Goal: Task Accomplishment & Management: Complete application form

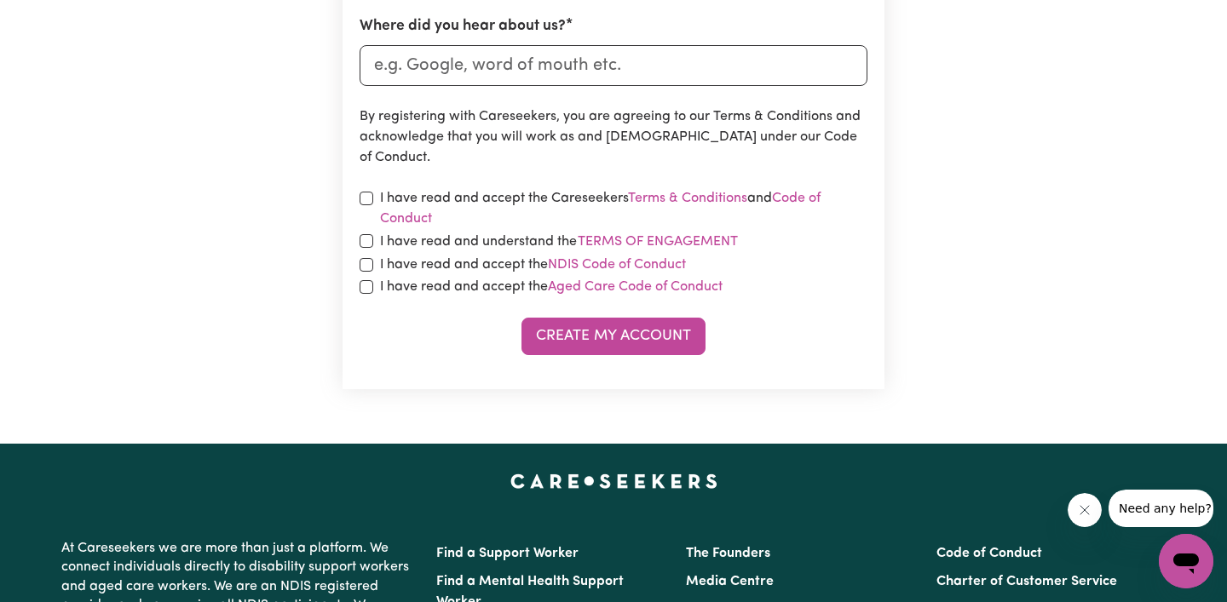
scroll to position [862, 0]
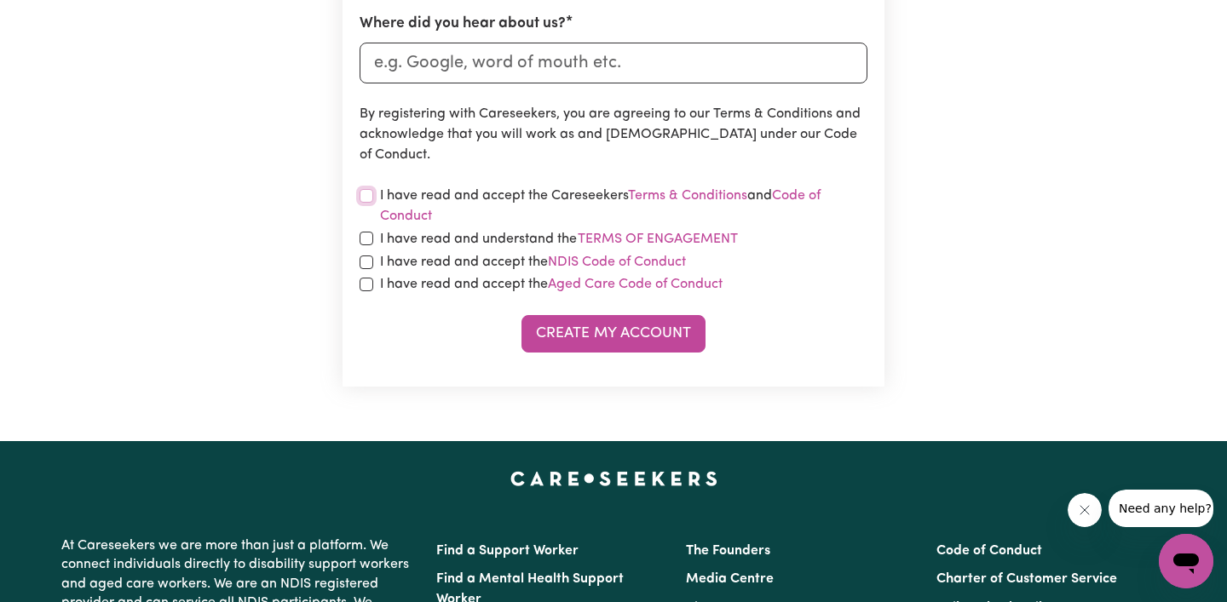
click at [361, 189] on input "checkbox" at bounding box center [367, 196] width 14 height 14
checkbox input "true"
click at [362, 239] on input "checkbox" at bounding box center [367, 239] width 14 height 14
checkbox input "true"
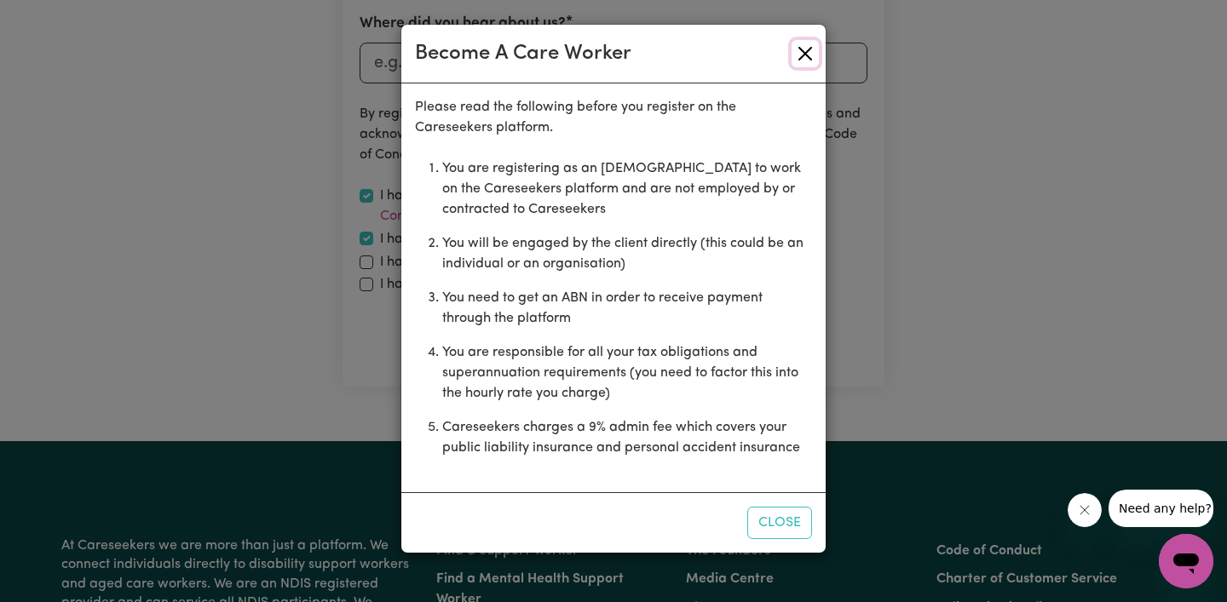
click at [808, 57] on button "Close" at bounding box center [805, 53] width 27 height 27
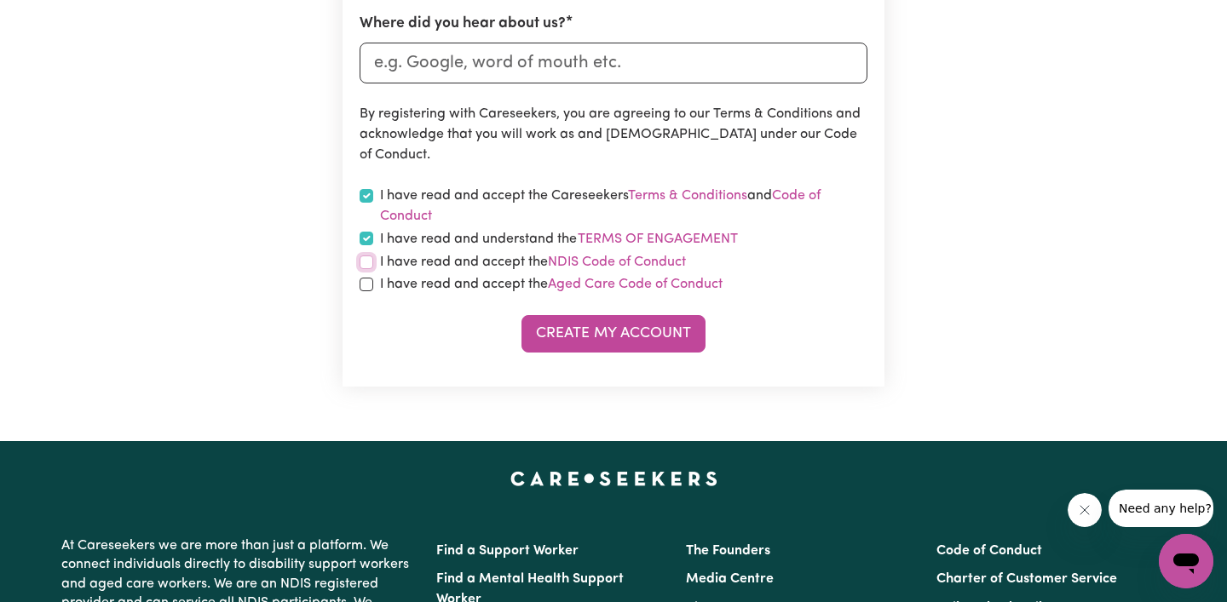
click at [370, 263] on input "checkbox" at bounding box center [367, 263] width 14 height 14
checkbox input "true"
click at [365, 291] on div "I have read and accept the Aged Care Code of Conduct" at bounding box center [614, 284] width 508 height 20
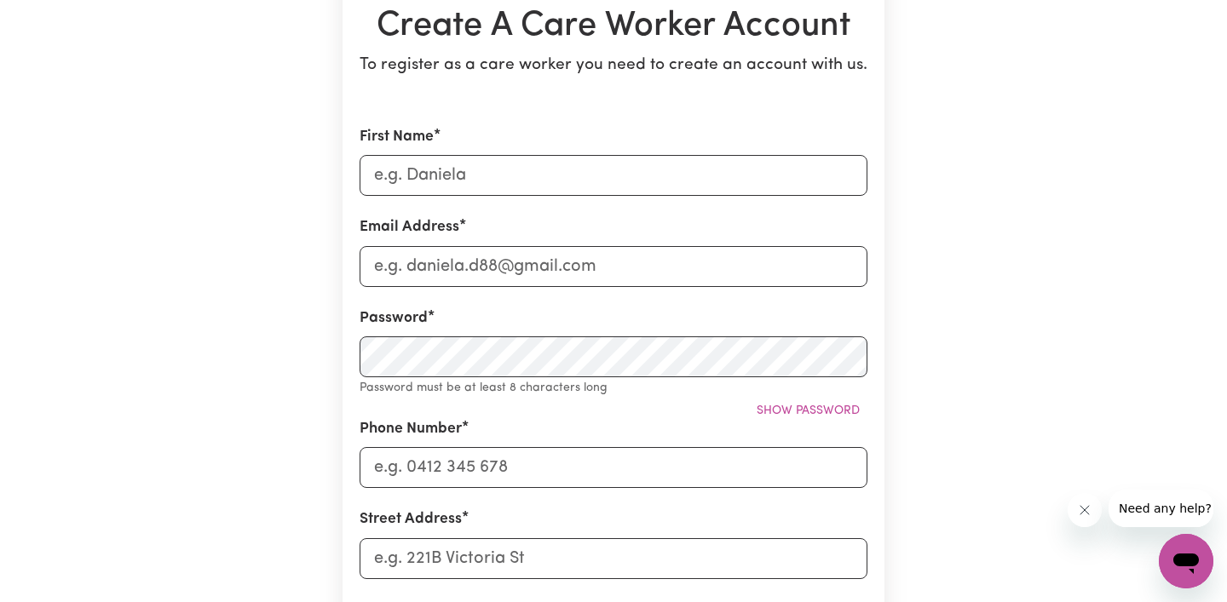
scroll to position [0, 0]
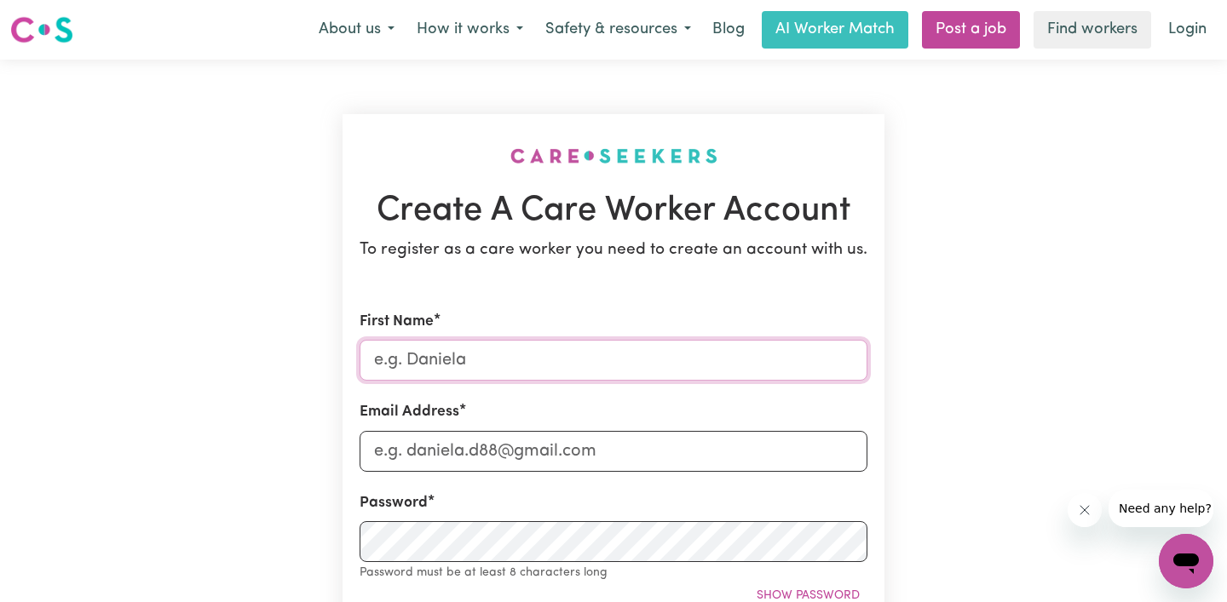
click at [470, 366] on input "First Name" at bounding box center [614, 360] width 508 height 41
type input "Owen"
type input "oweneley123@gmail.com"
type input "0466907459"
type input "35 Fifth Avenue"
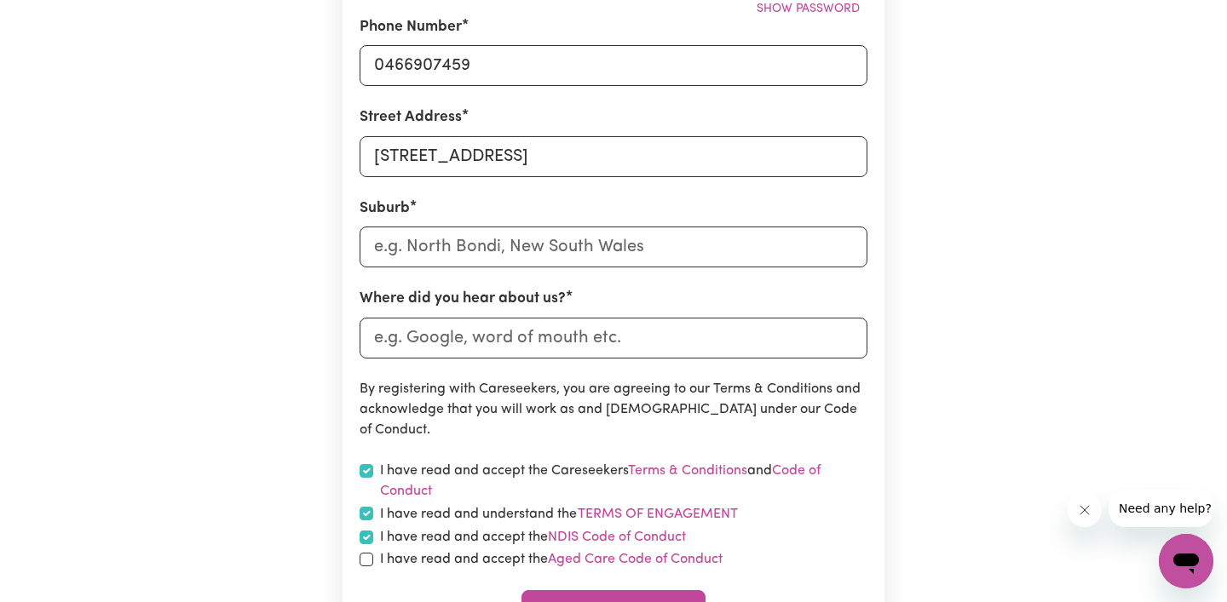
scroll to position [567, 0]
click at [487, 255] on input "text" at bounding box center [614, 246] width 508 height 41
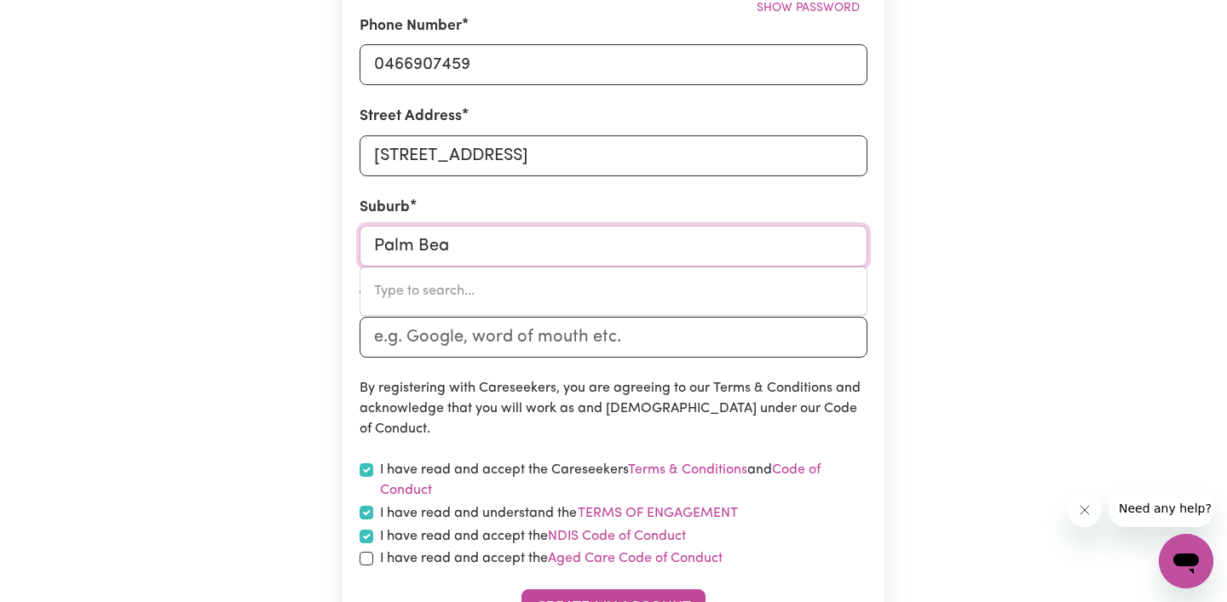
type input "Palm Beac"
type input "Palm BeacH, New South Wales, 2108"
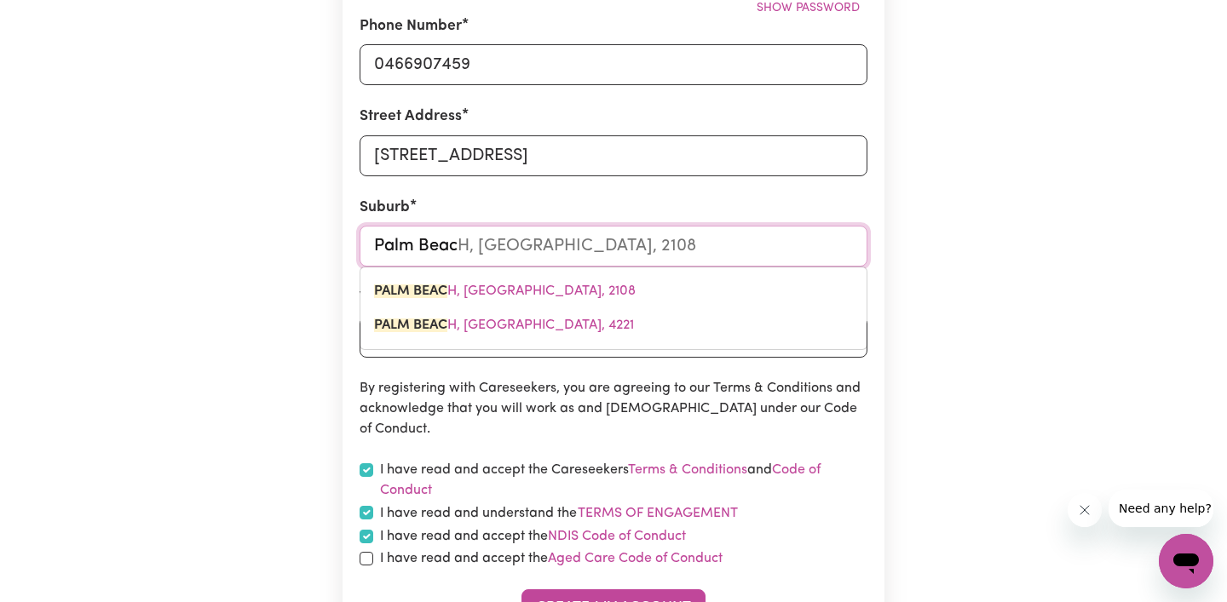
type input "Palm Beach"
type input "Palm Beach, New South Wales, 2108"
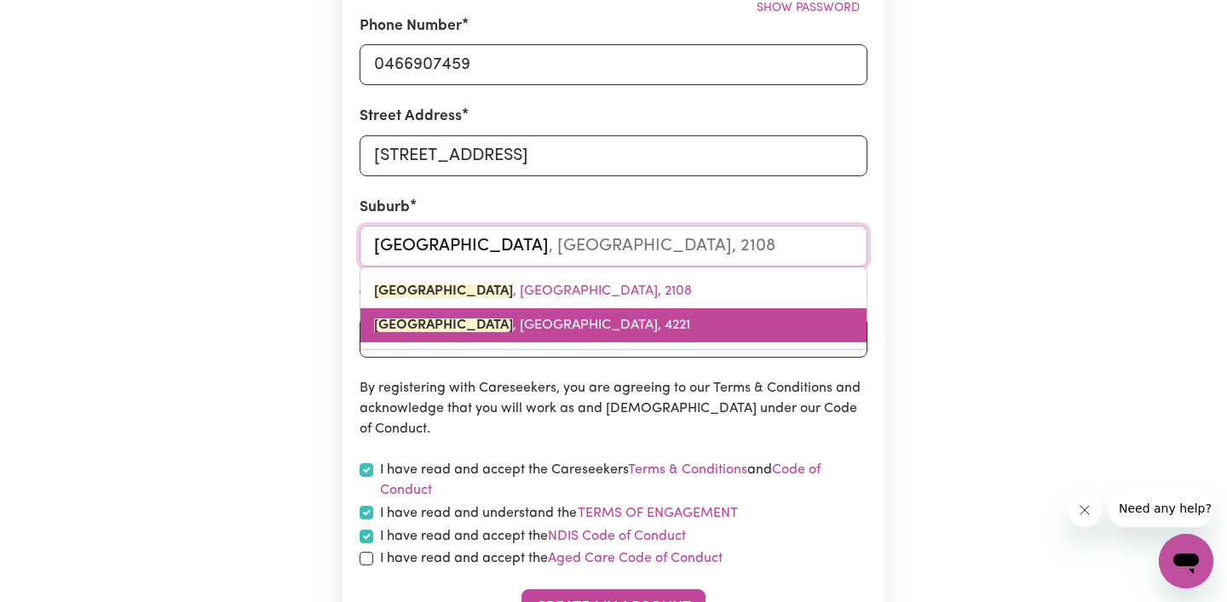
click at [500, 317] on link "PALM BEACH , Queensland, 4221" at bounding box center [613, 325] width 506 height 34
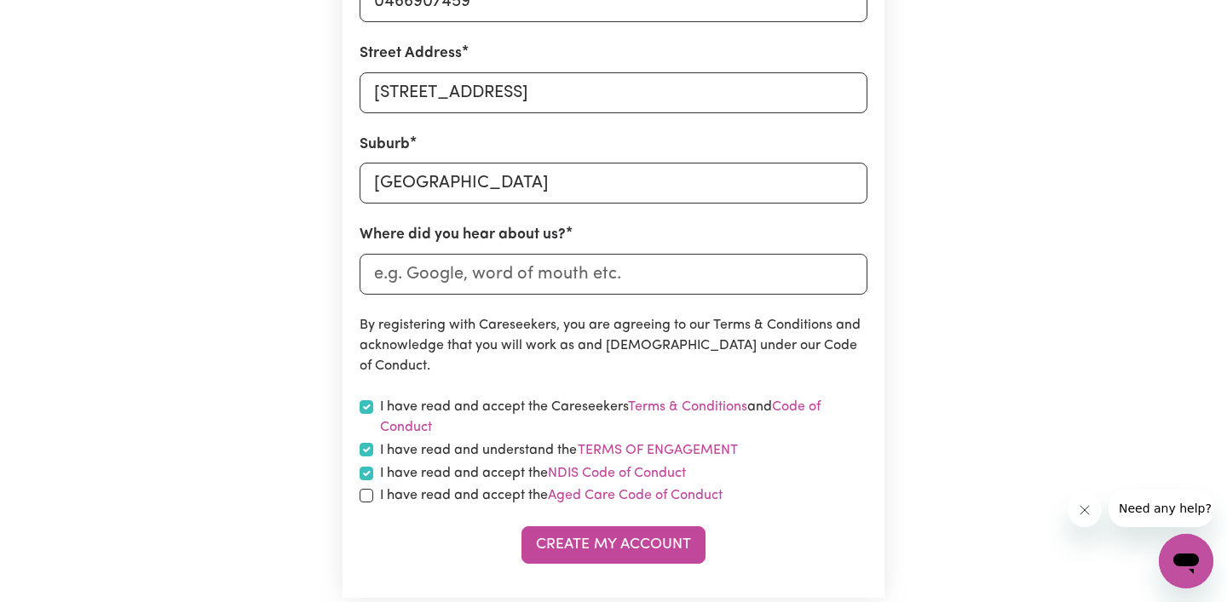
scroll to position [631, 0]
click at [493, 277] on input "Where did you hear about us?" at bounding box center [614, 273] width 508 height 41
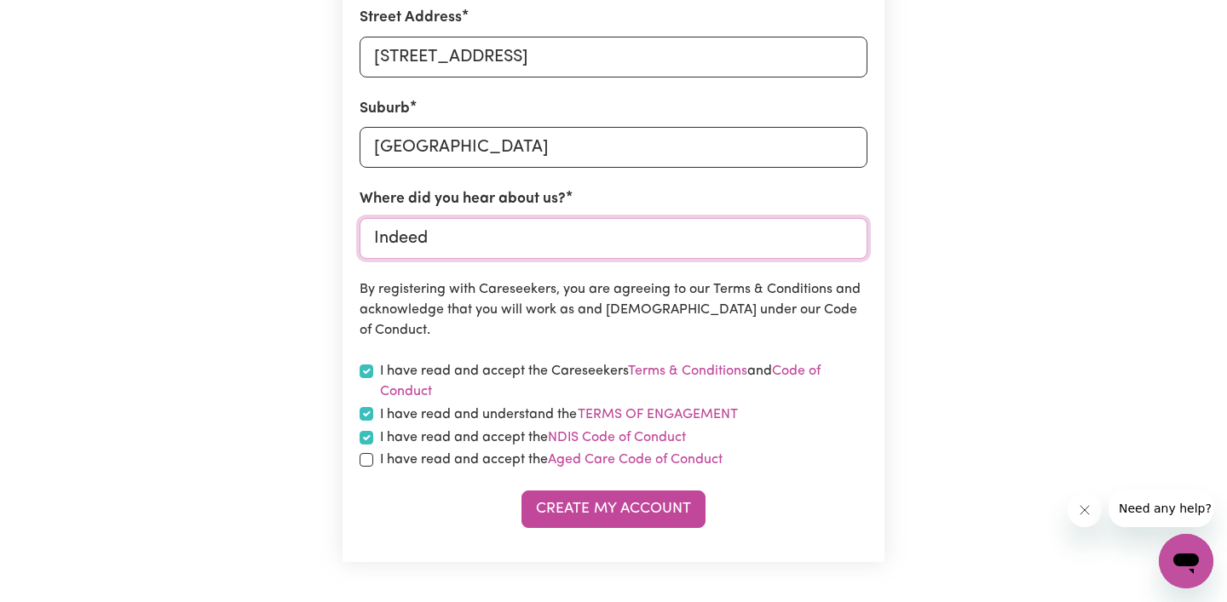
type input "Indeed"
click at [366, 458] on input "checkbox" at bounding box center [367, 460] width 14 height 14
checkbox input "true"
click at [635, 507] on button "Create My Account" at bounding box center [613, 509] width 184 height 37
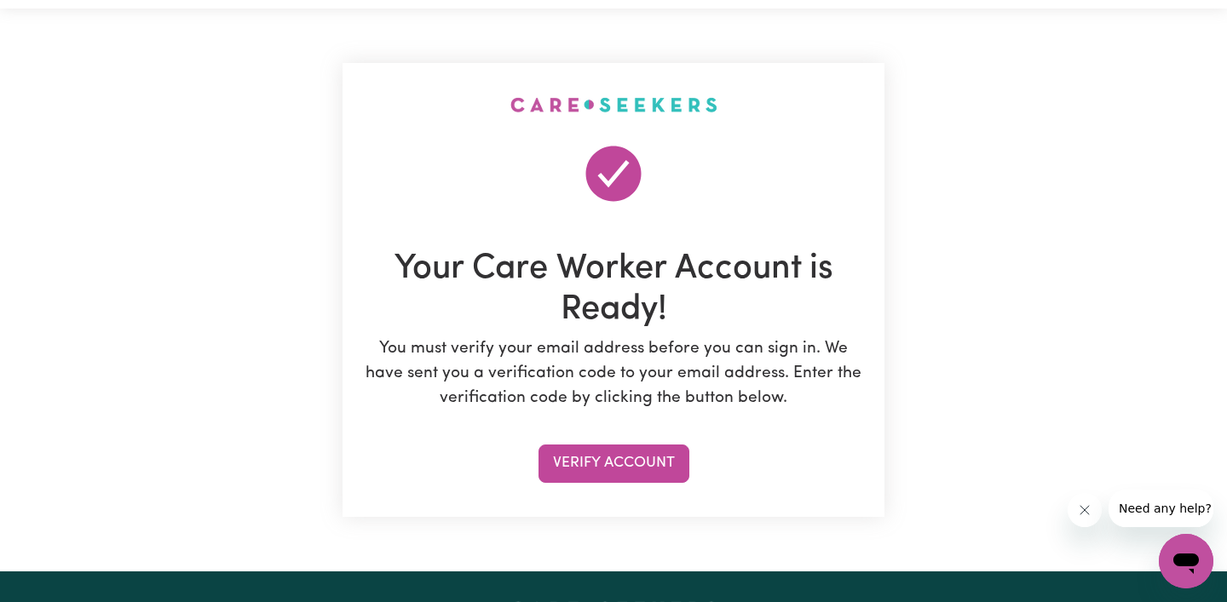
scroll to position [55, 0]
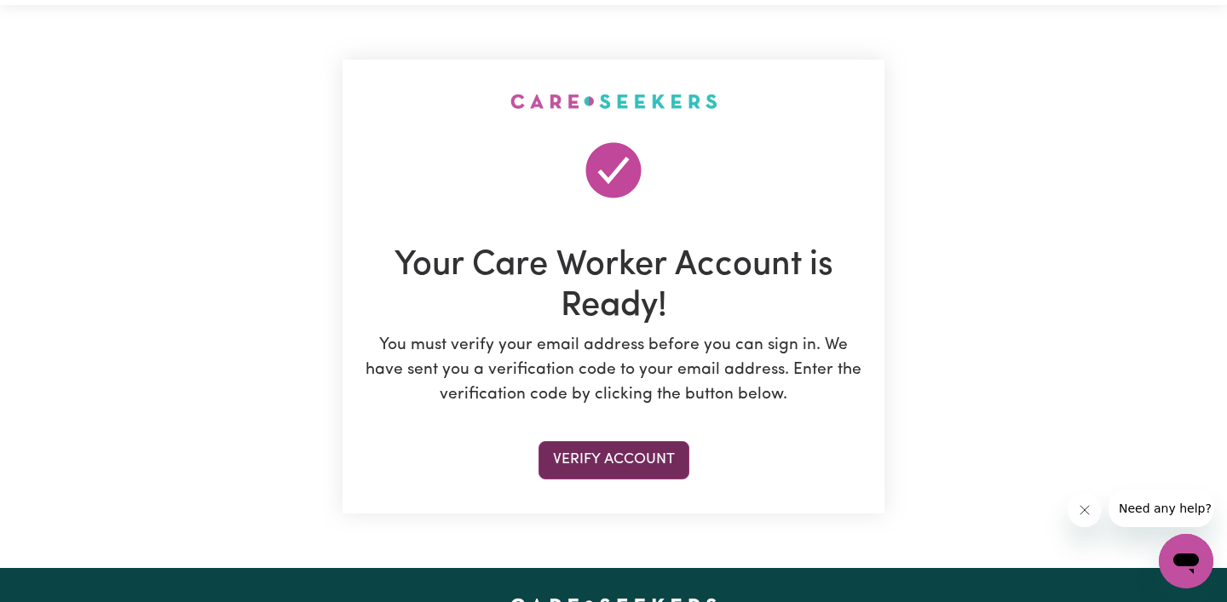
click at [645, 458] on button "Verify Account" at bounding box center [613, 459] width 151 height 37
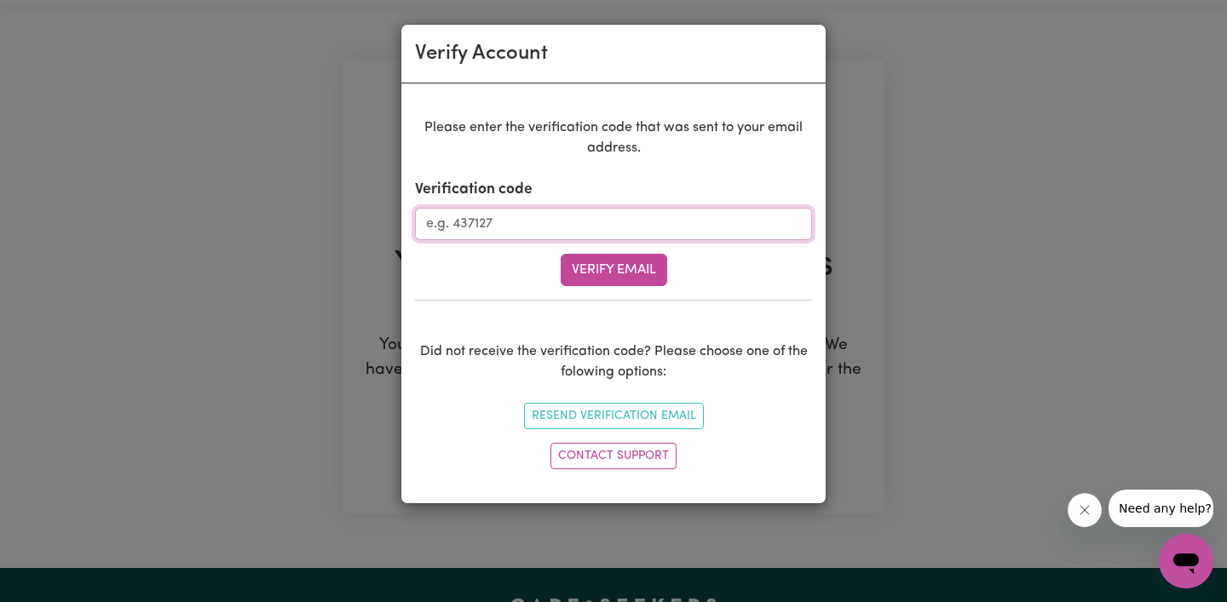
click at [673, 222] on input "Verification code" at bounding box center [613, 224] width 397 height 32
paste input "830534"
type input "830534"
click at [635, 277] on button "Verify Email" at bounding box center [614, 270] width 107 height 32
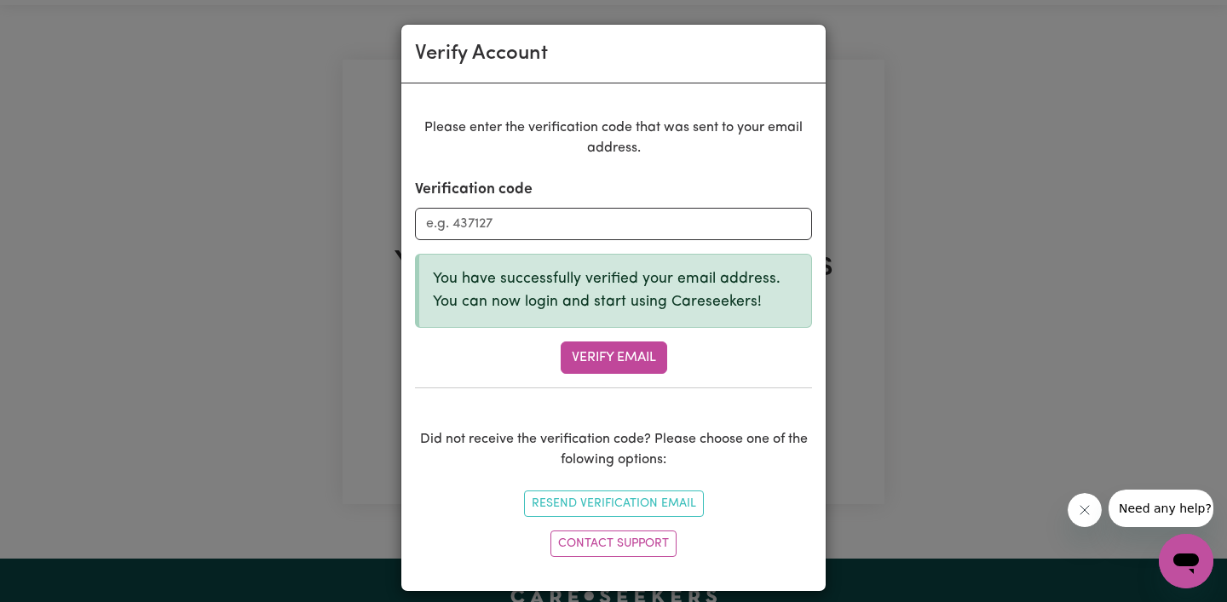
scroll to position [14, 0]
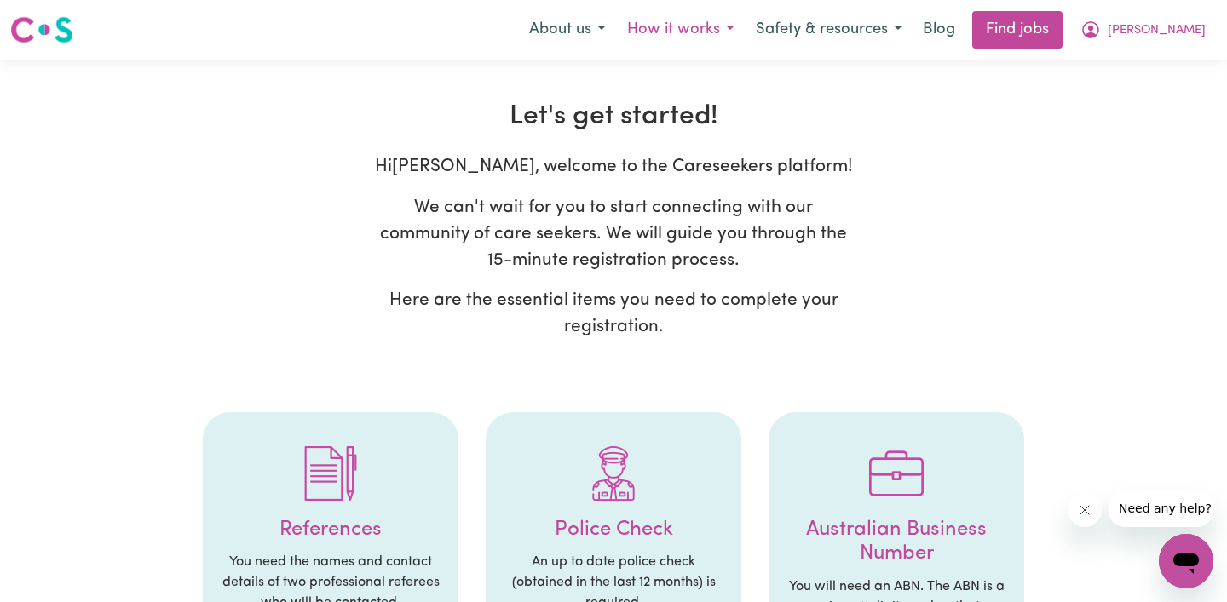
click at [745, 32] on button "How it works" at bounding box center [680, 30] width 129 height 36
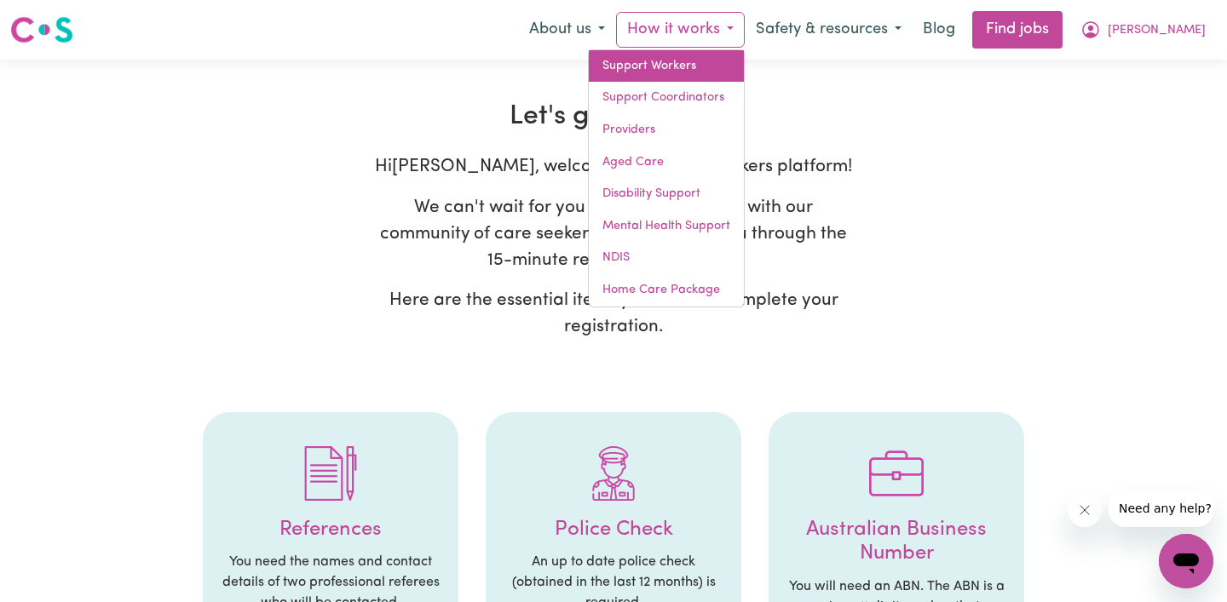
click at [744, 66] on link "Support Workers" at bounding box center [666, 66] width 155 height 32
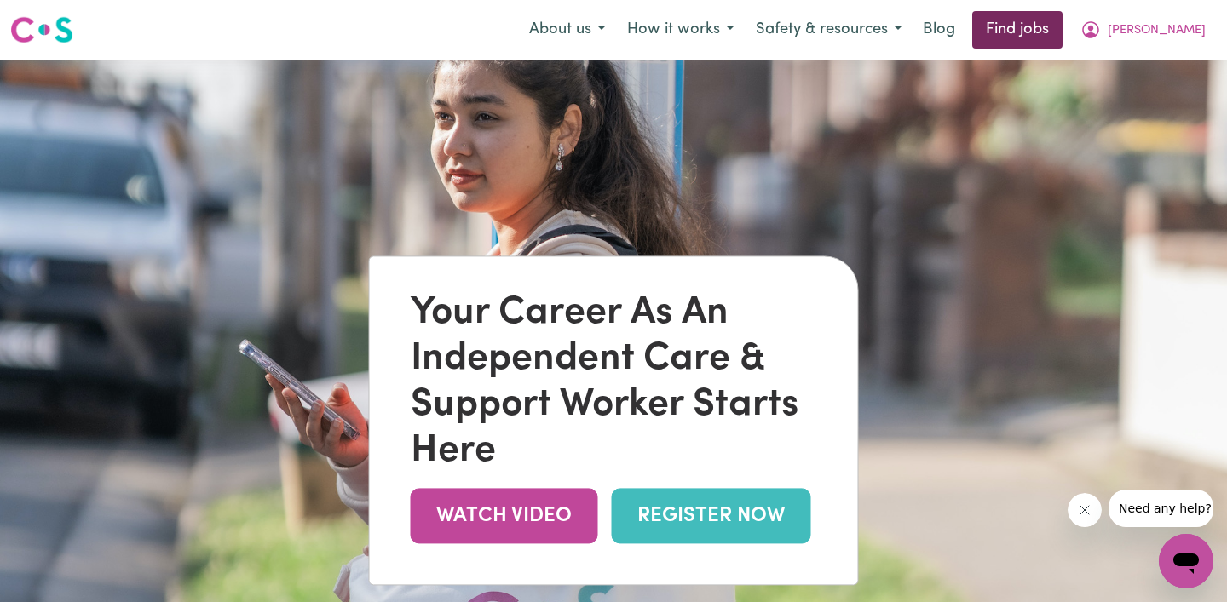
click at [1062, 47] on link "Find jobs" at bounding box center [1017, 29] width 90 height 37
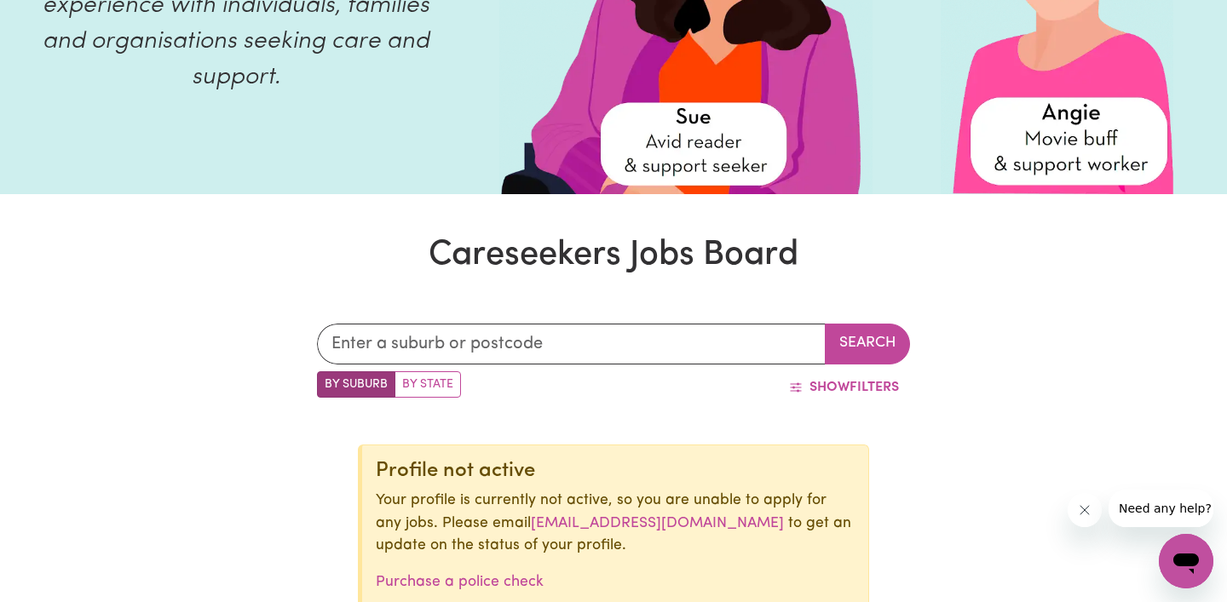
scroll to position [271, 0]
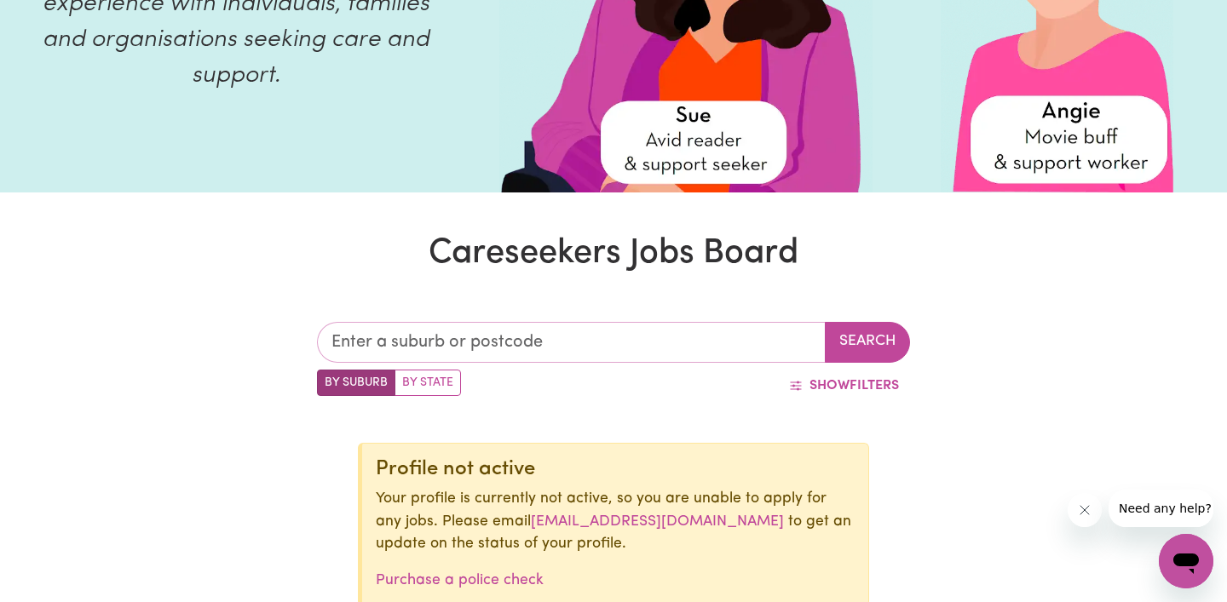
click at [527, 324] on input "text" at bounding box center [571, 342] width 509 height 41
type input "tweed"
type input "tweed HEADS, New South Wales, 2485"
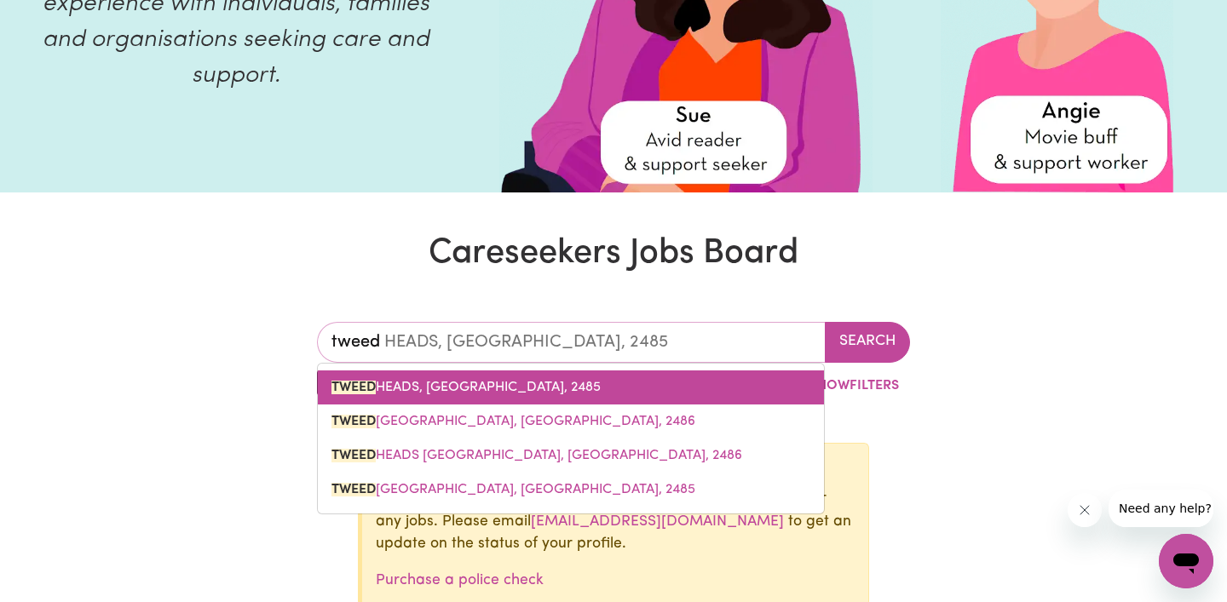
click at [500, 381] on span "TWEED HEADS, New South Wales, 2485" at bounding box center [465, 388] width 269 height 14
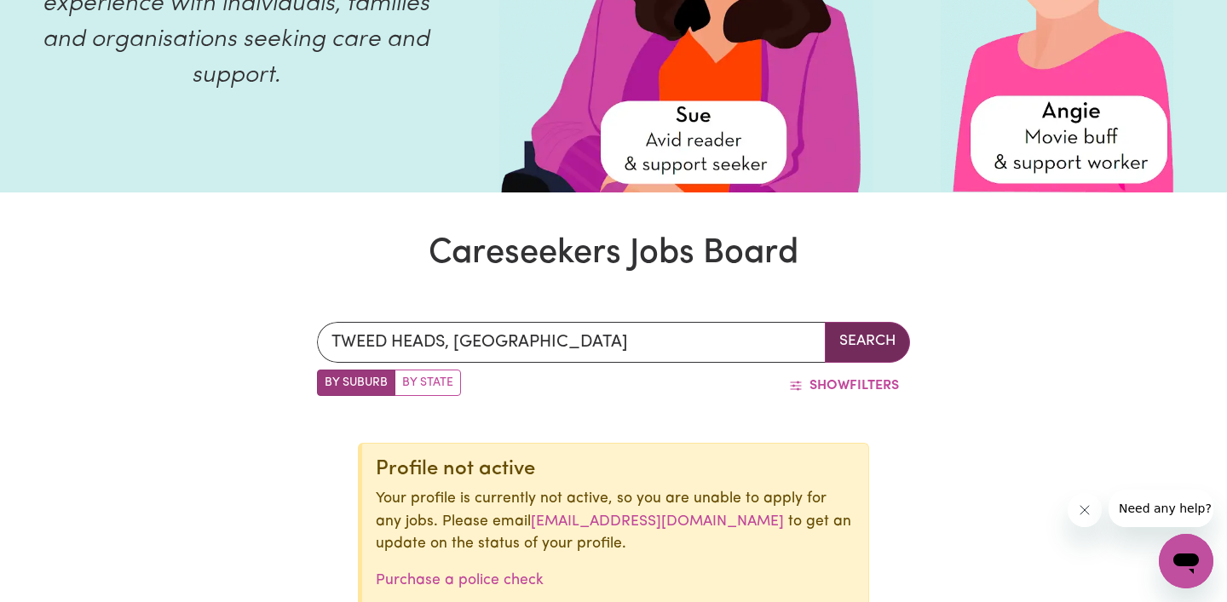
click at [860, 338] on button "Search" at bounding box center [867, 342] width 85 height 41
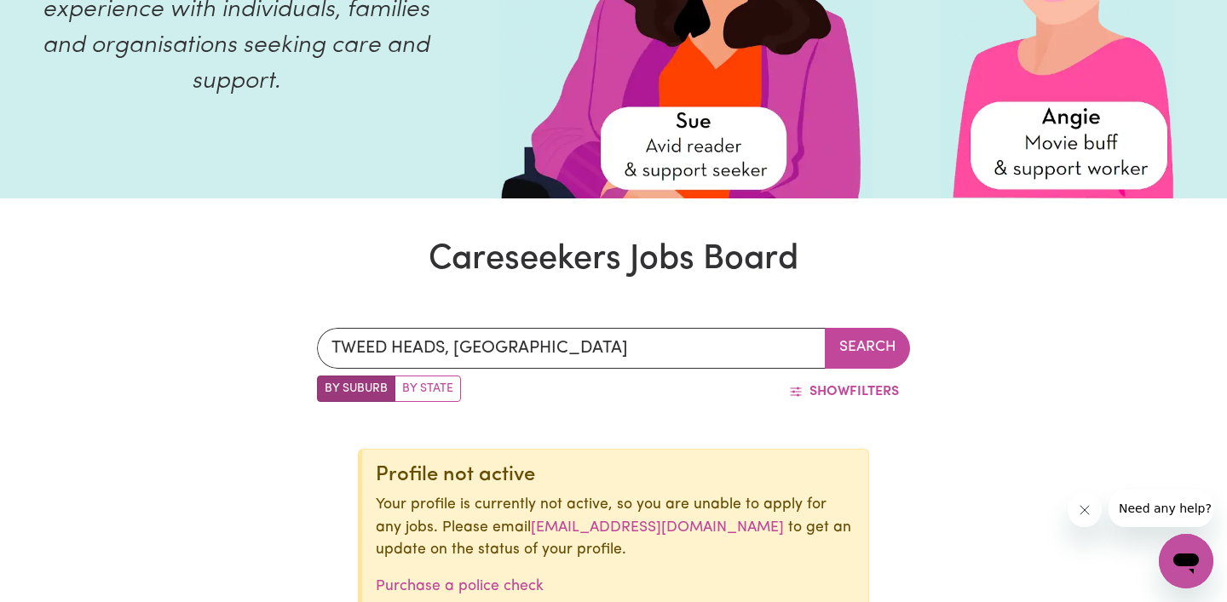
scroll to position [269, 0]
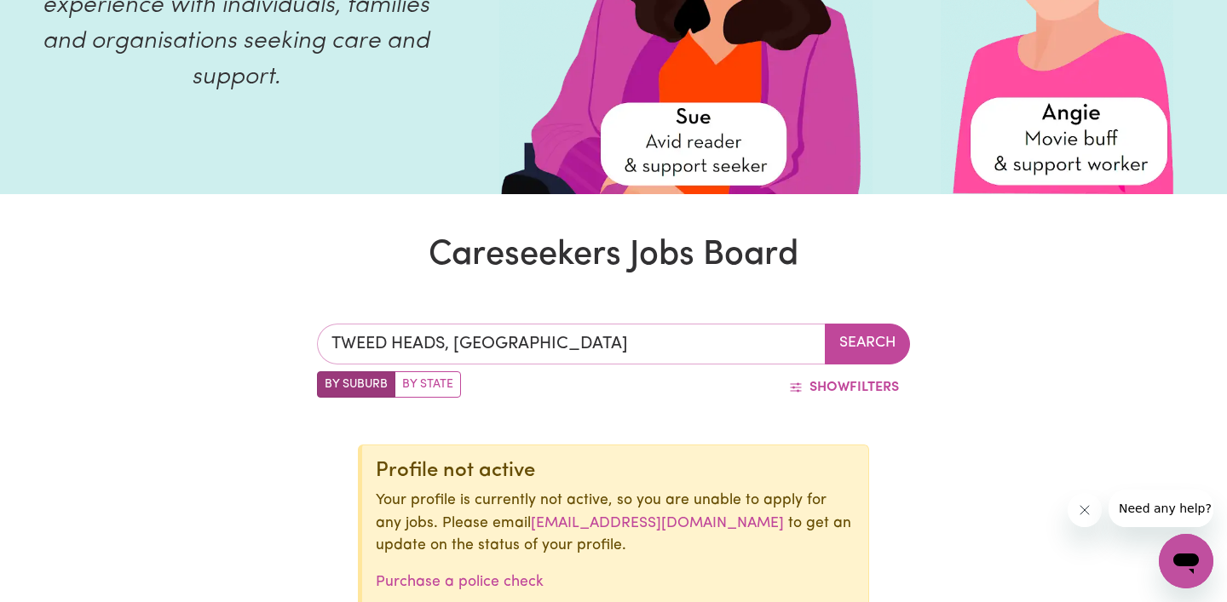
type input "TWEED HEADS, New South Wales, 2485"
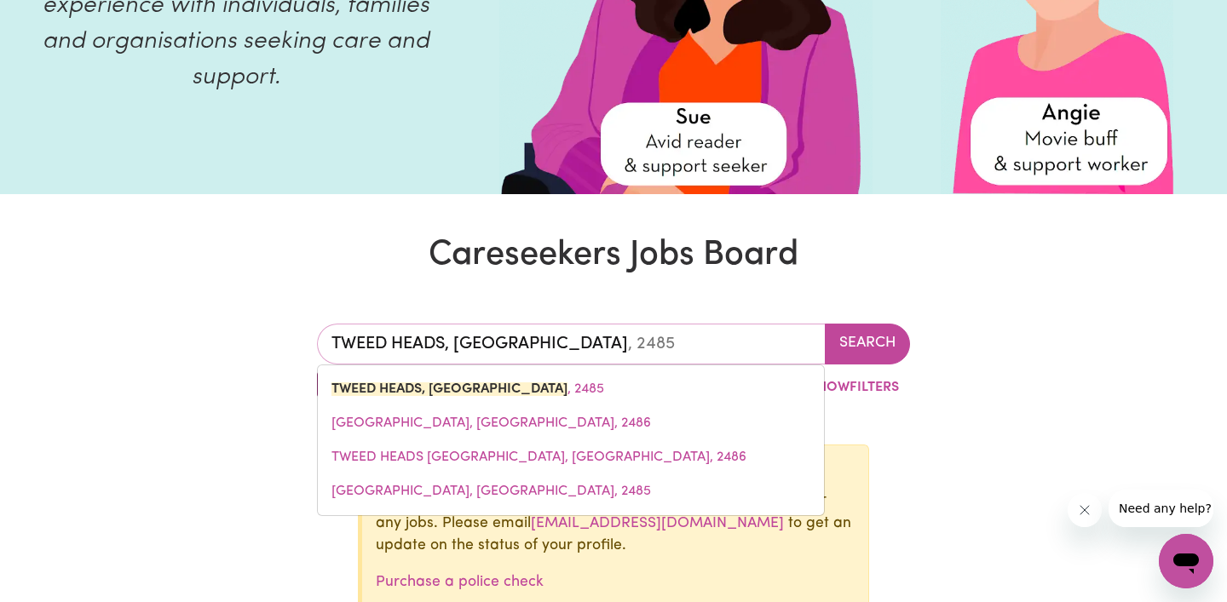
click at [595, 324] on input "TWEED HEADS, New South Wales" at bounding box center [571, 344] width 509 height 41
click at [599, 337] on input "TWEED HEADS, New South Wales" at bounding box center [571, 344] width 509 height 41
drag, startPoint x: 688, startPoint y: 337, endPoint x: 306, endPoint y: 332, distance: 382.6
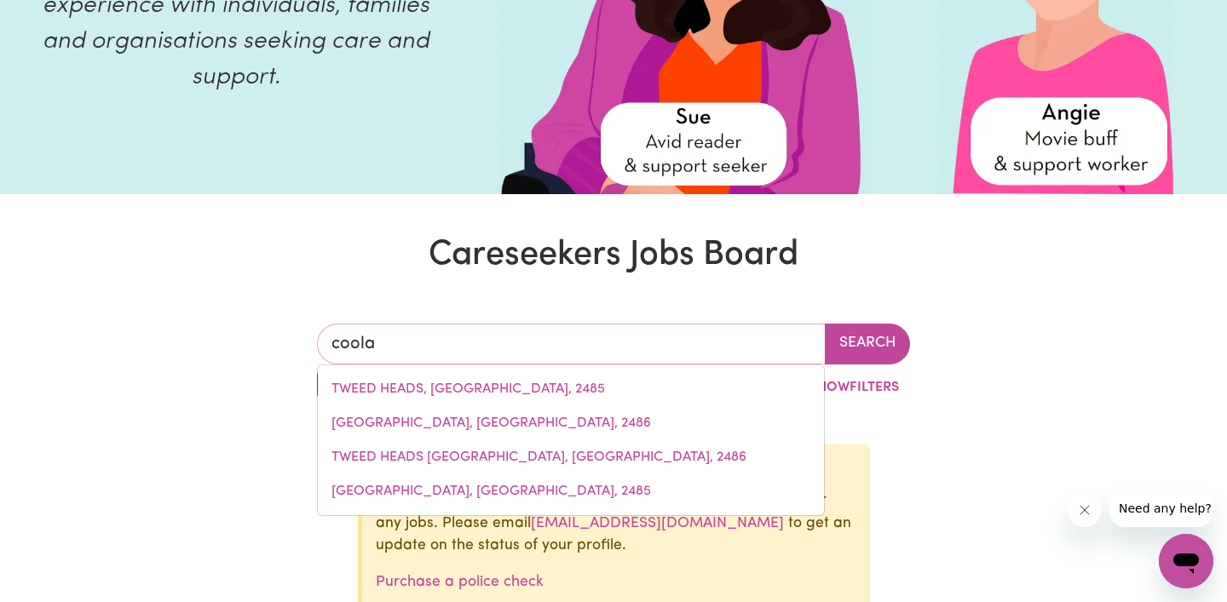
type input "coolan"
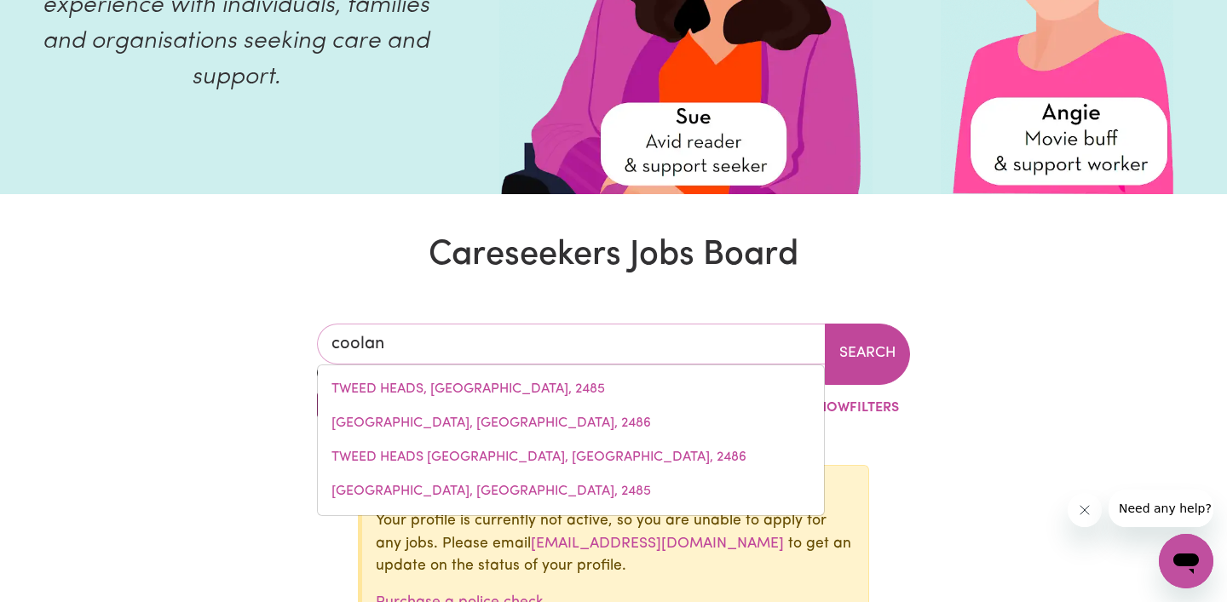
type input "coolanA, Queensland, 4311"
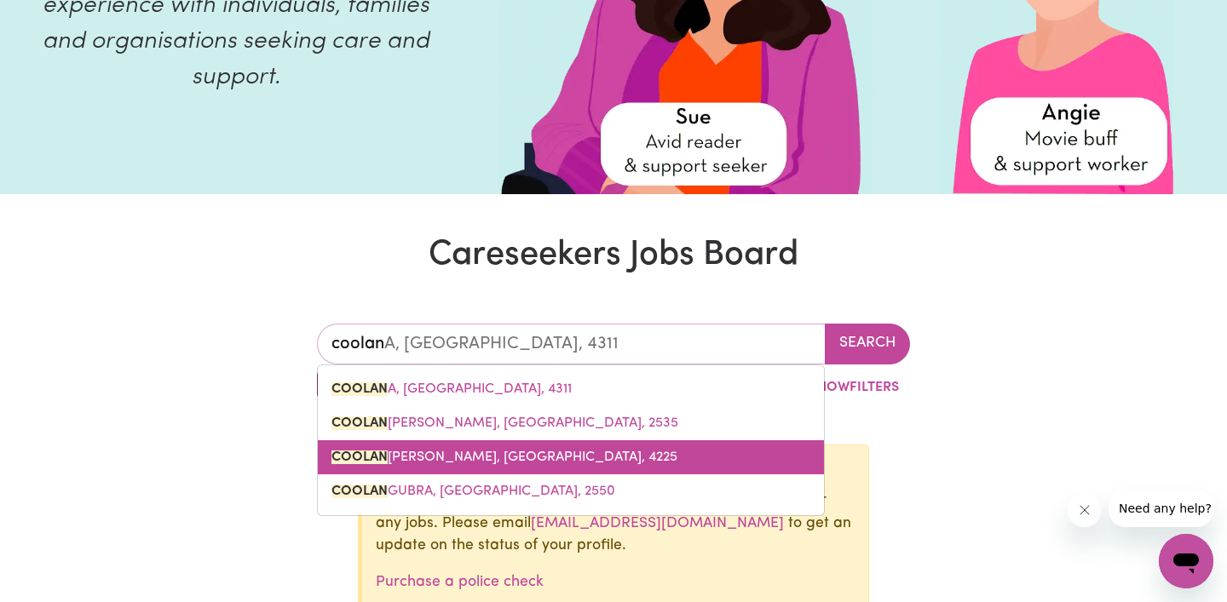
click at [408, 445] on link "COOLAN GATTA, Queensland, 4225" at bounding box center [571, 457] width 506 height 34
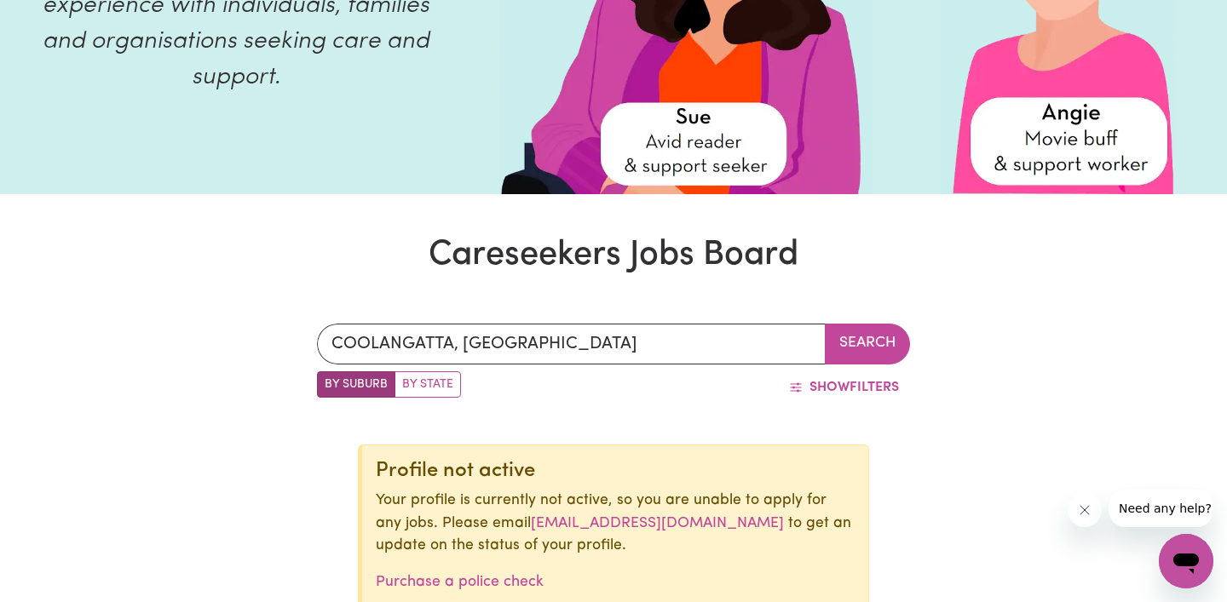
click at [856, 331] on button "Search" at bounding box center [867, 344] width 85 height 41
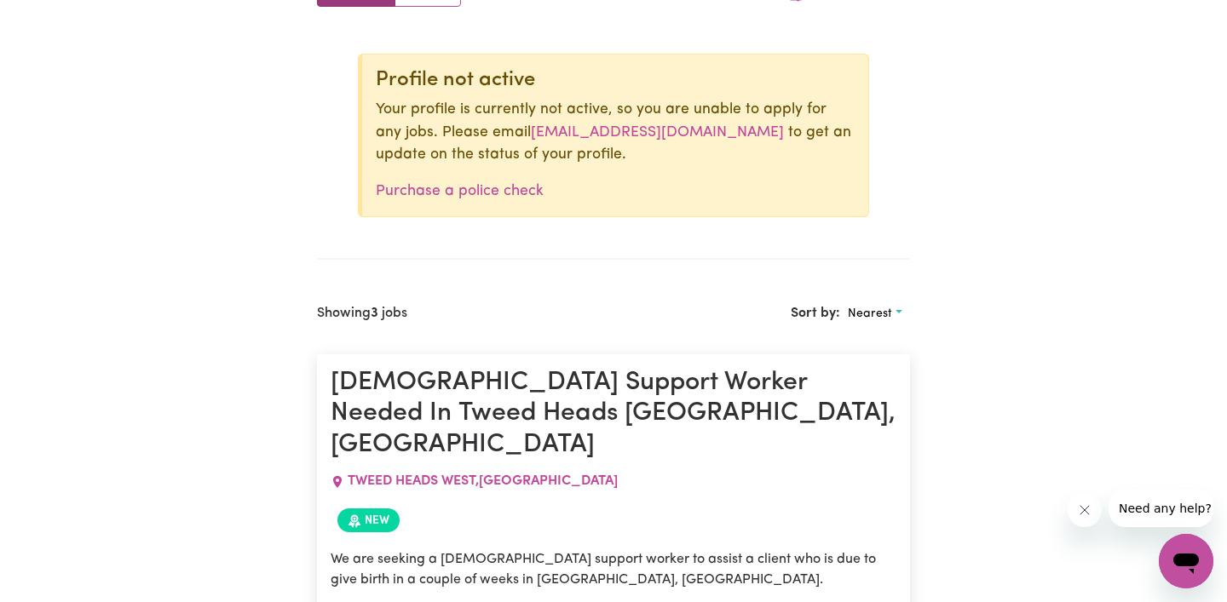
scroll to position [504, 0]
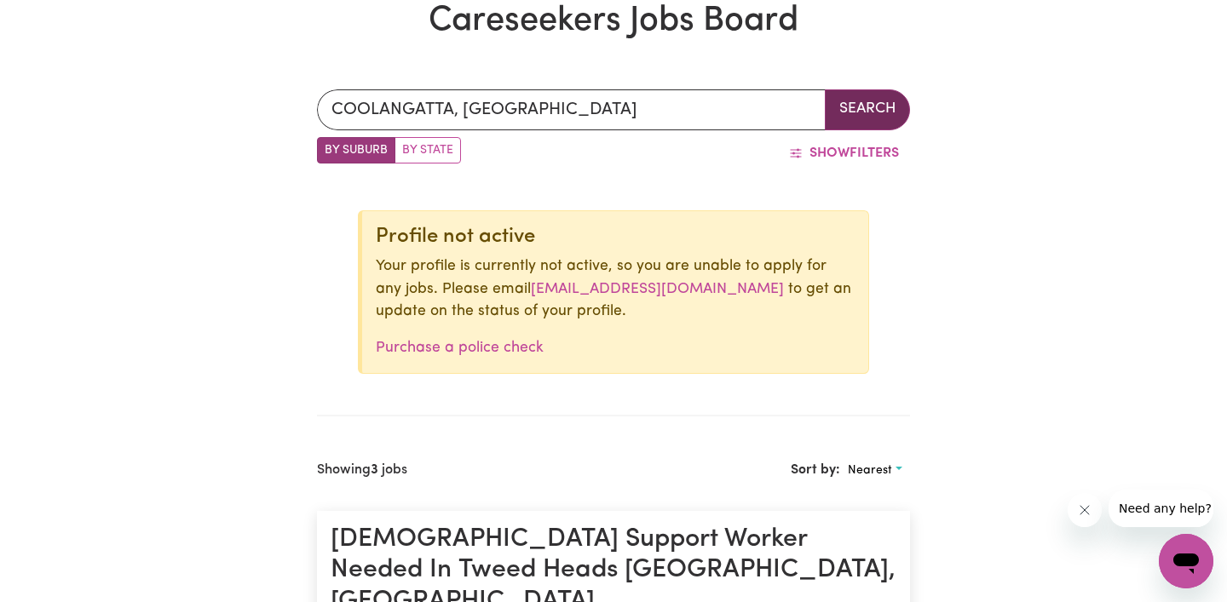
click at [880, 119] on button "Search" at bounding box center [867, 109] width 85 height 41
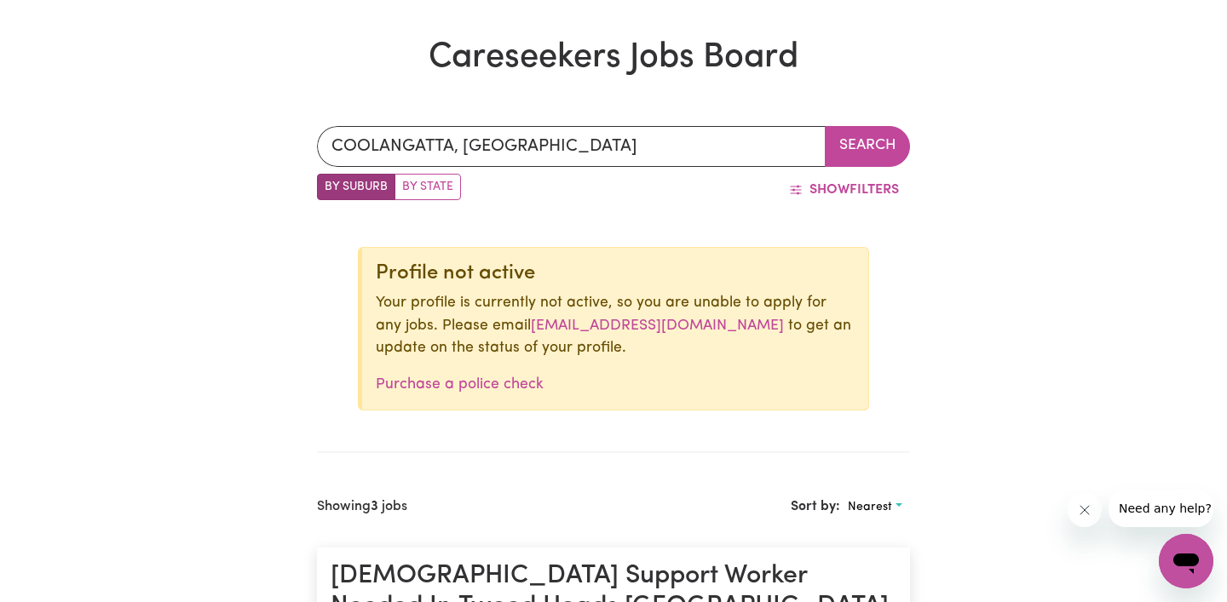
scroll to position [407, 0]
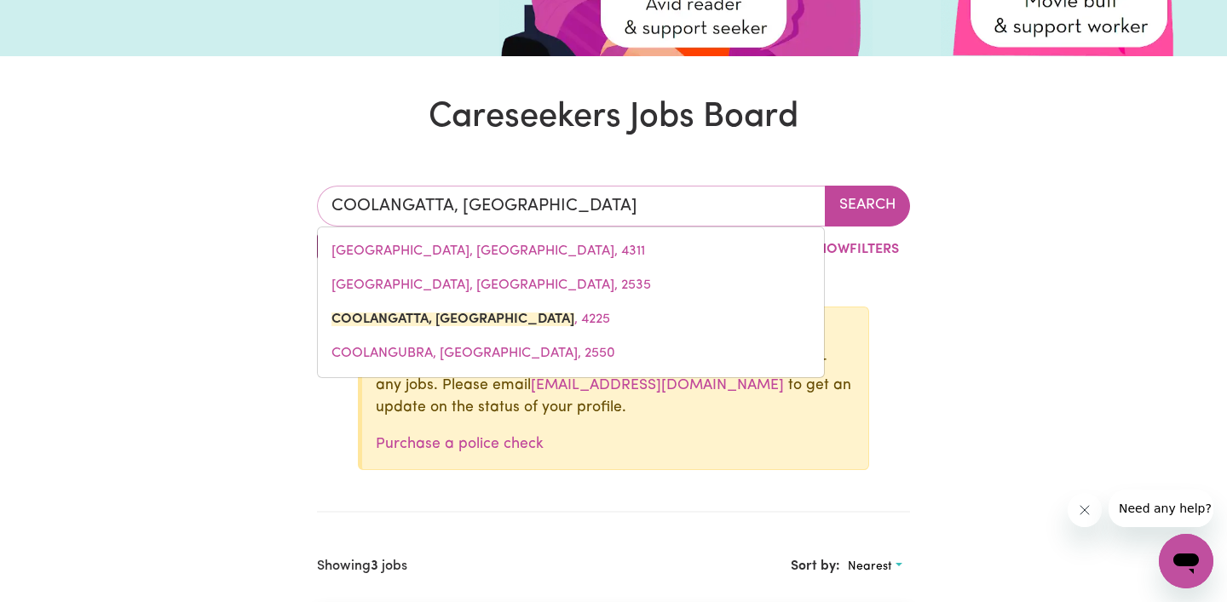
drag, startPoint x: 581, startPoint y: 200, endPoint x: 227, endPoint y: 194, distance: 354.5
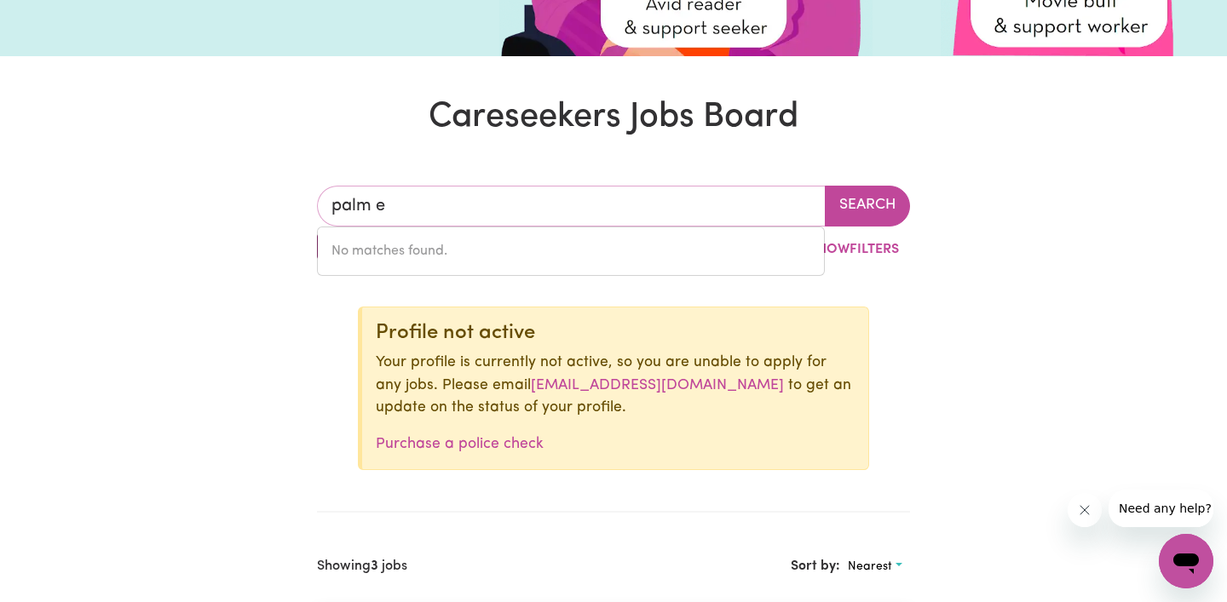
type input "palm"
type input "palm BEACH, New South Wales, 2108"
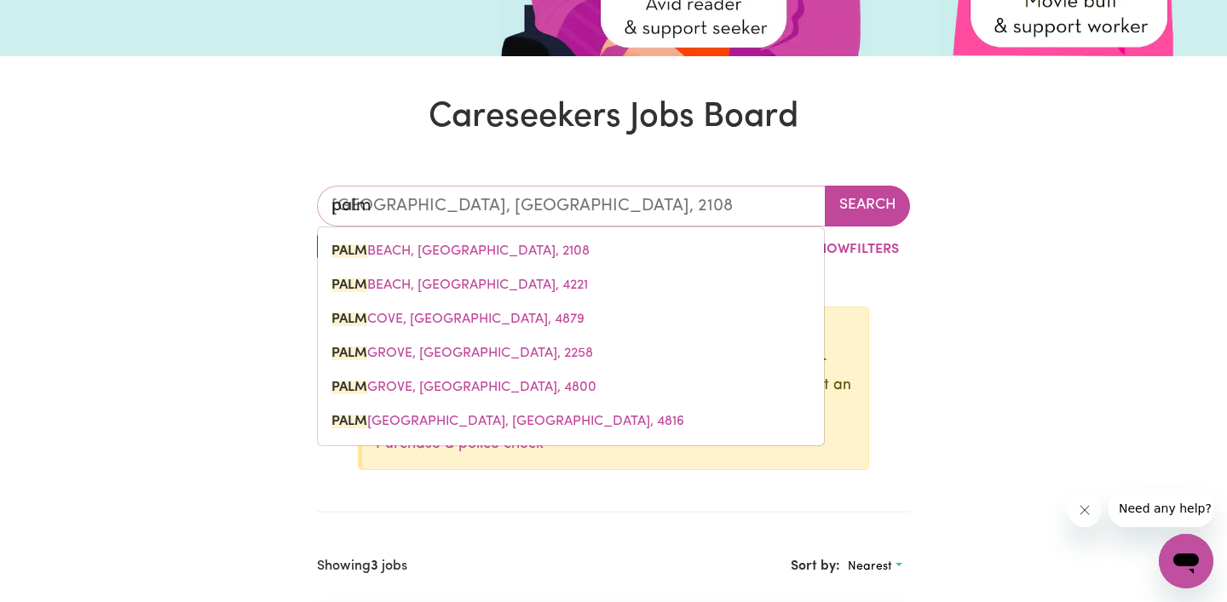
type input "palm b"
type input "palm bEACH, New South Wales, 2108"
type input "palm be"
type input "palm beACH, New South Wales, 2108"
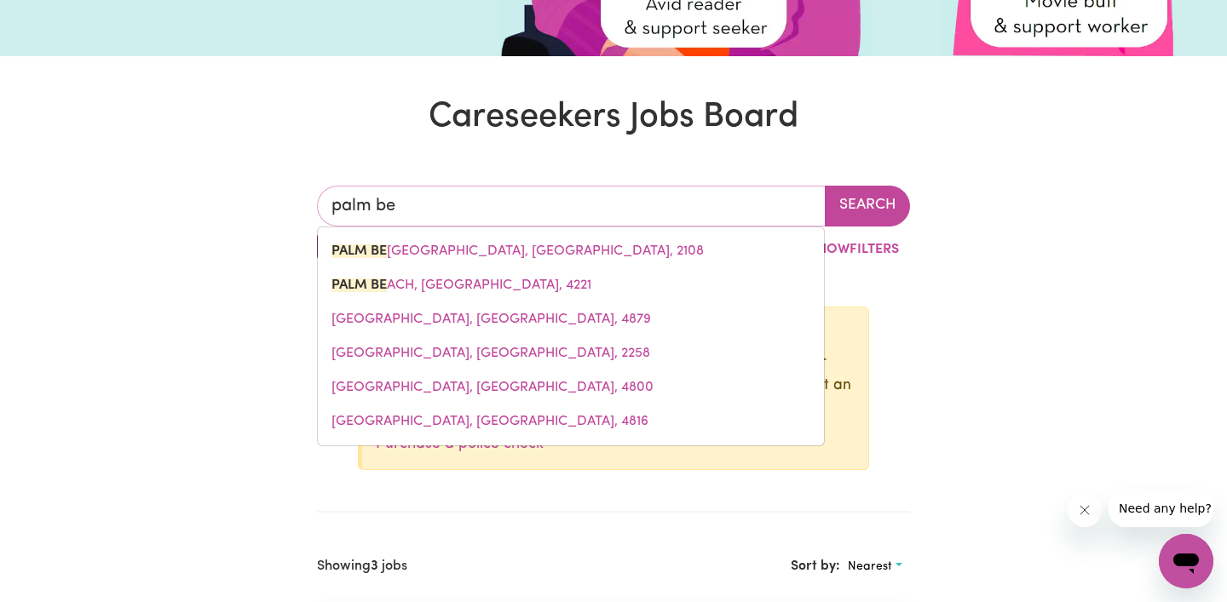
type input "palm bea"
type input "palm beaCH, New South Wales, 2108"
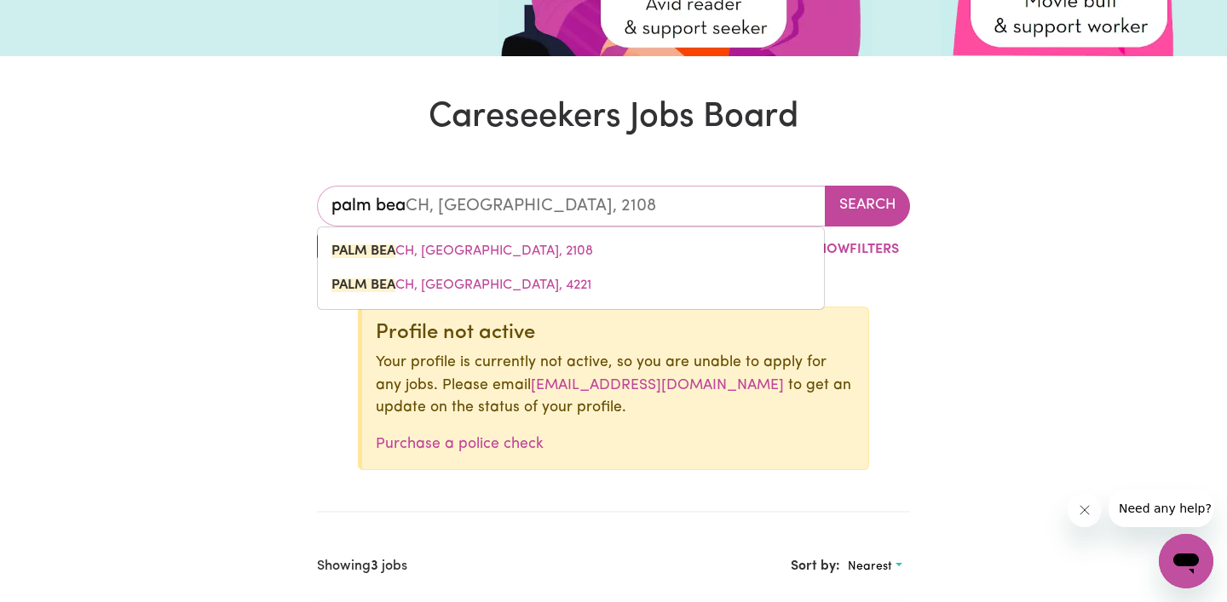
click at [359, 279] on mark "PALM BEA" at bounding box center [363, 286] width 64 height 14
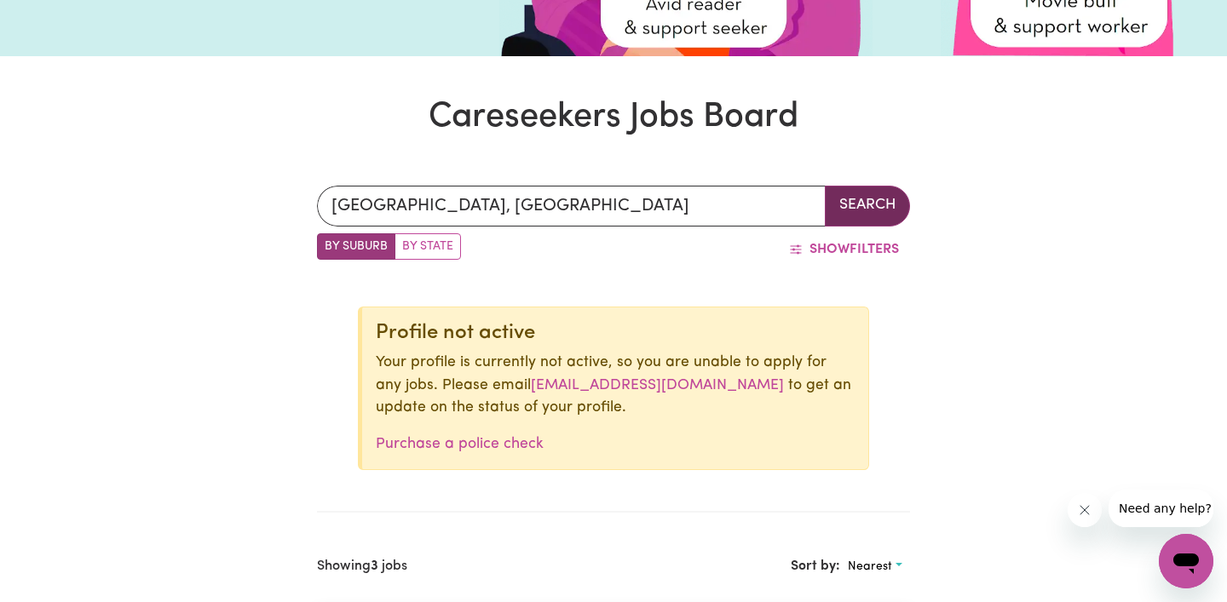
click at [901, 200] on button "Search" at bounding box center [867, 206] width 85 height 41
